Goal: Complete application form

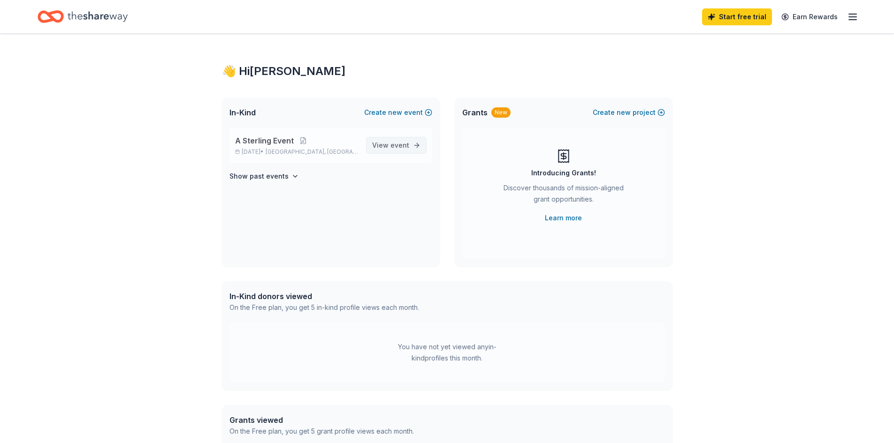
click at [397, 151] on span "View event" at bounding box center [390, 145] width 37 height 11
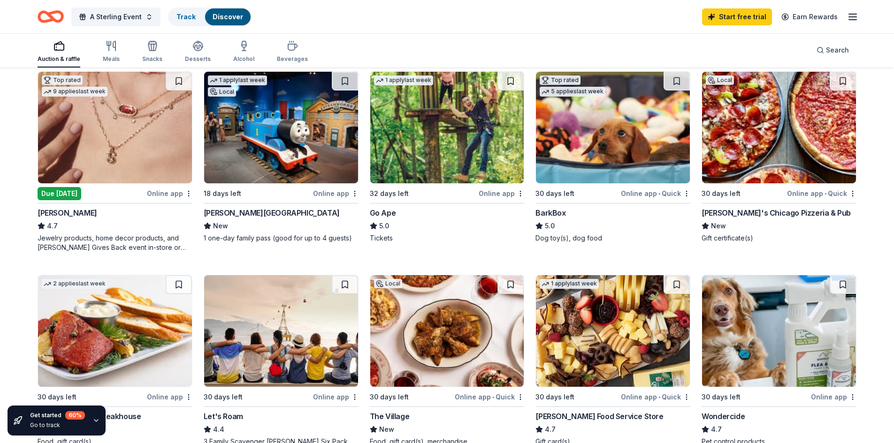
scroll to position [329, 0]
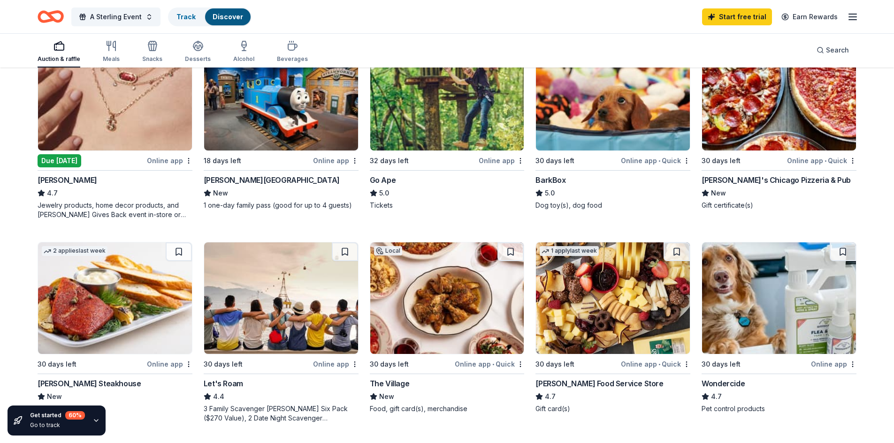
click at [733, 181] on div "[PERSON_NAME]'s Chicago Pizzeria & Pub" at bounding box center [776, 180] width 149 height 11
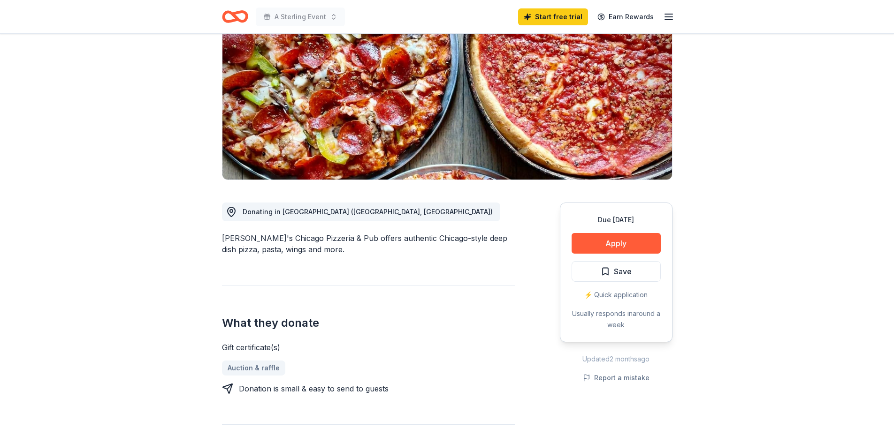
scroll to position [141, 0]
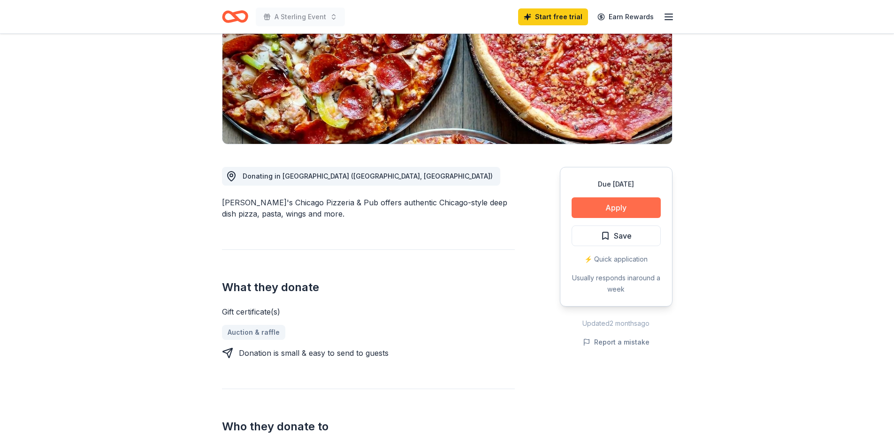
click at [619, 203] on button "Apply" at bounding box center [616, 208] width 89 height 21
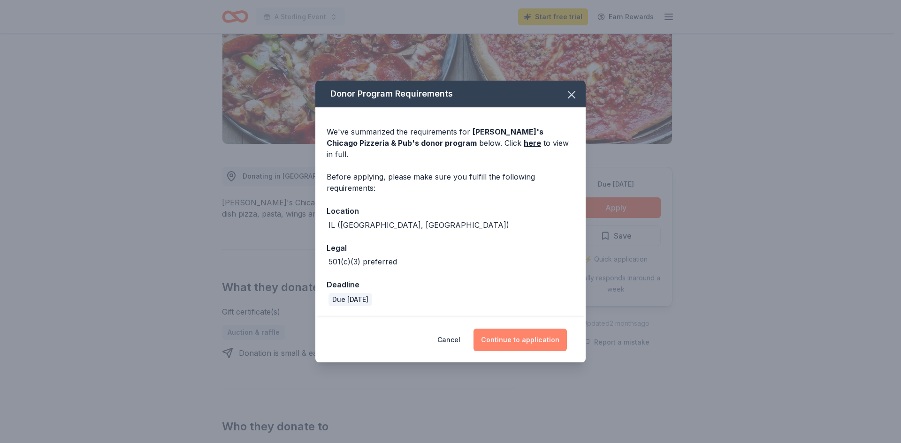
click at [531, 330] on button "Continue to application" at bounding box center [520, 340] width 93 height 23
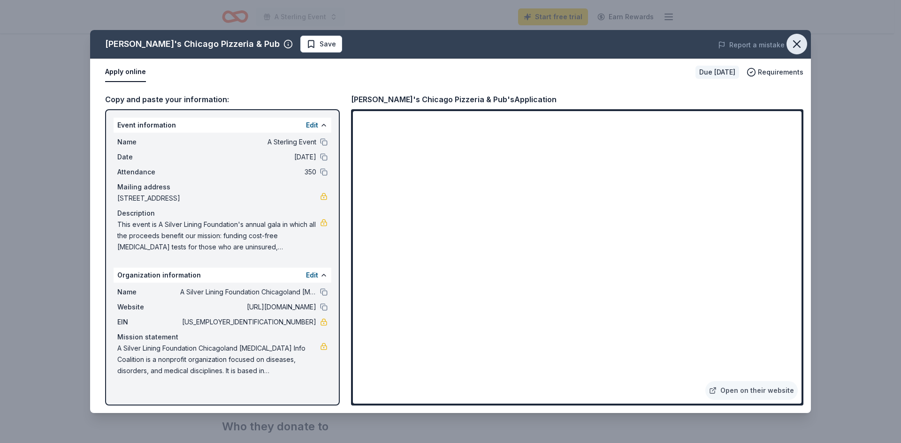
click at [794, 45] on icon "button" at bounding box center [796, 44] width 13 height 13
